Goal: Entertainment & Leisure: Consume media (video, audio)

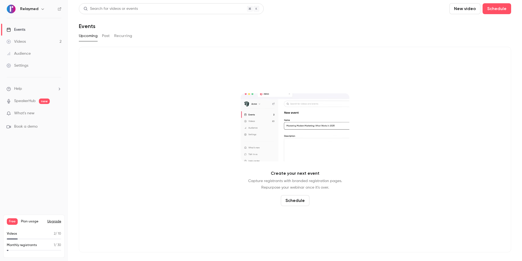
click at [29, 40] on link "Videos 2" at bounding box center [34, 42] width 68 height 12
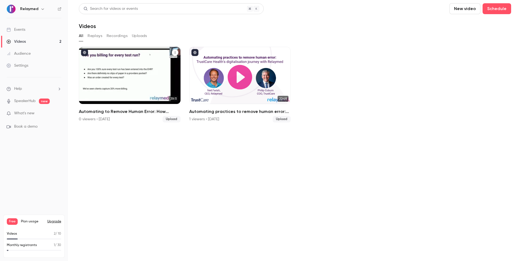
click at [126, 68] on div "Automating to Remove Human Error: How Connected Workflows Can Transform Your Pr…" at bounding box center [130, 75] width 102 height 57
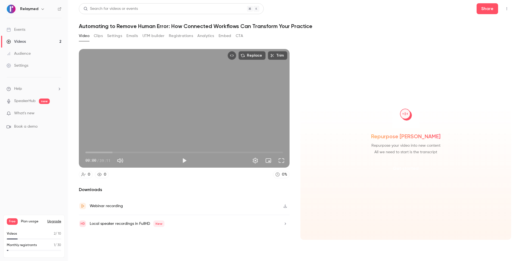
click at [397, 167] on button "Get started" at bounding box center [405, 168] width 35 height 13
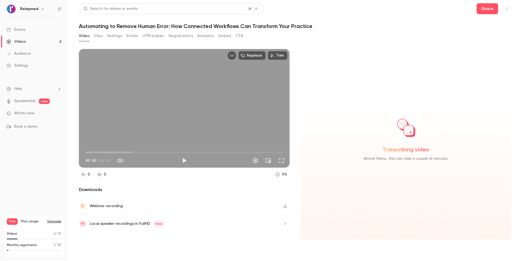
click at [26, 39] on link "Videos 2" at bounding box center [34, 42] width 68 height 12
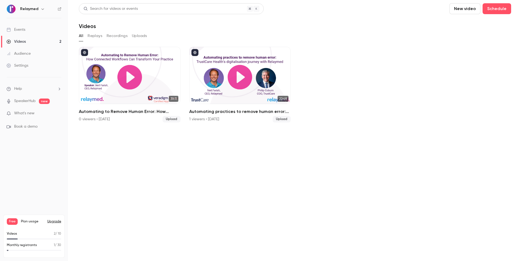
click at [39, 40] on link "Videos 2" at bounding box center [34, 42] width 68 height 12
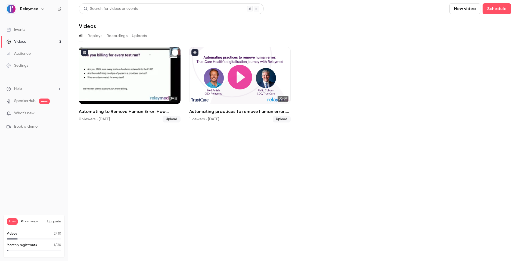
click at [125, 73] on div "Automating to Remove Human Error: How Connected Workflows Can Transform Your Pr…" at bounding box center [130, 75] width 102 height 57
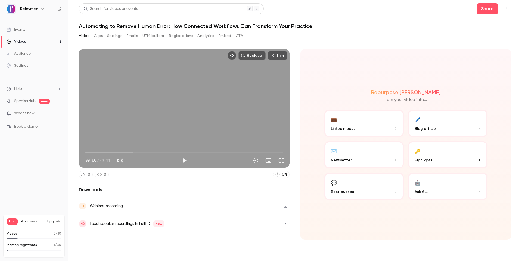
click at [94, 37] on button "Clips" at bounding box center [98, 36] width 9 height 9
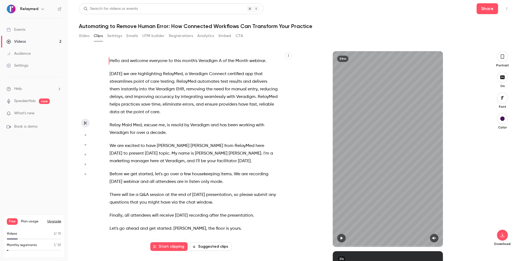
click at [85, 35] on button "Video" at bounding box center [84, 36] width 11 height 9
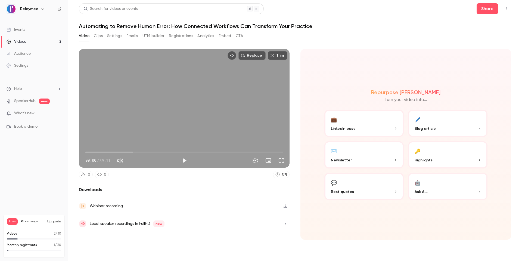
click at [371, 189] on p "Best quotes" at bounding box center [364, 192] width 66 height 6
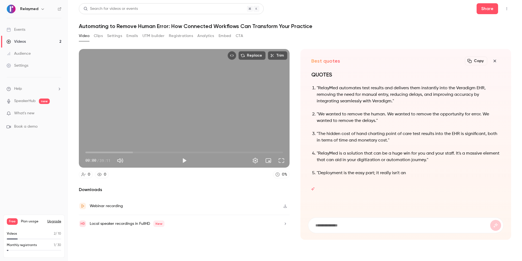
click at [28, 30] on link "Events" at bounding box center [34, 30] width 68 height 12
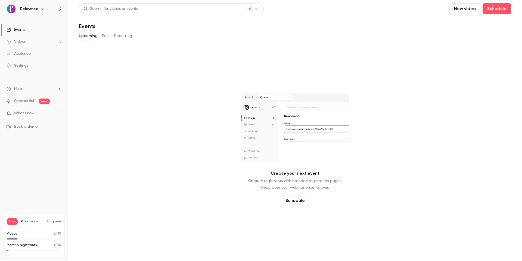
click at [27, 42] on link "Videos 2" at bounding box center [34, 42] width 68 height 12
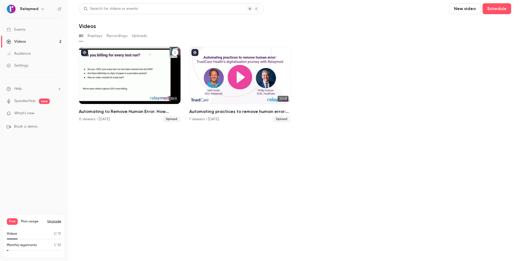
click at [153, 72] on div "Automating to Remove Human Error: How Connected Workflows Can Transform Your Pr…" at bounding box center [130, 75] width 102 height 57
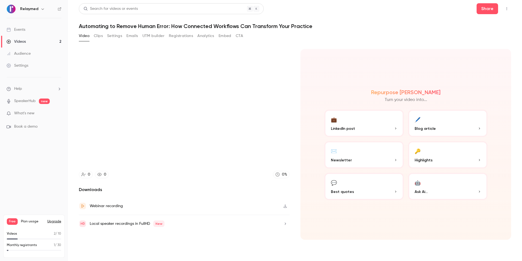
click at [355, 192] on p "Best quotes" at bounding box center [364, 192] width 66 height 6
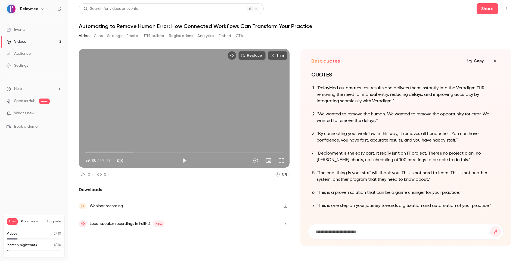
click at [471, 60] on icon "button" at bounding box center [469, 61] width 4 height 4
click at [435, 110] on ol ""RelayMed automates test results and delivers them instantly into the Veradigm …" at bounding box center [405, 147] width 189 height 124
click at [381, 48] on div "Replace Trim 00:00 00:00 / 39:11 0 0 0 % Downloads Webinar recording Local spea…" at bounding box center [295, 144] width 432 height 205
click at [32, 42] on link "Videos 2" at bounding box center [34, 42] width 68 height 12
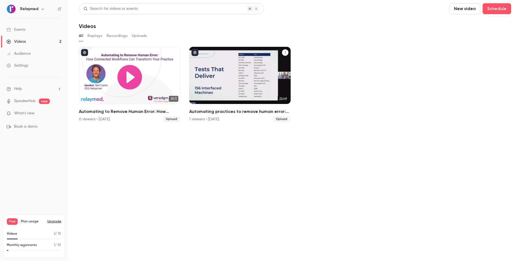
click at [227, 66] on div "Automating practices to remove human error: TrustCare Health’s digitalization j…" at bounding box center [240, 75] width 102 height 57
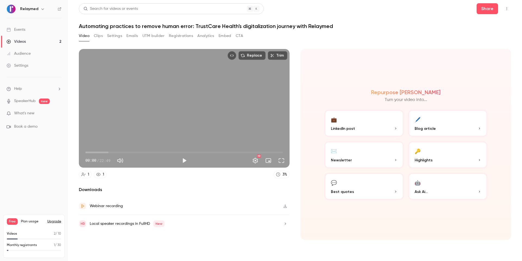
click at [421, 160] on span "Highlights" at bounding box center [423, 160] width 18 height 6
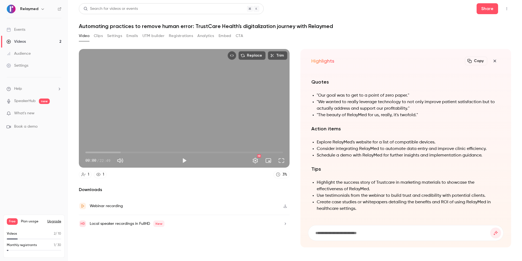
click at [495, 60] on icon "button" at bounding box center [494, 61] width 7 height 4
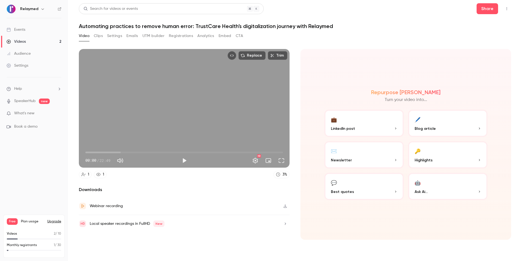
click at [352, 192] on p "Best quotes" at bounding box center [364, 192] width 66 height 6
